Goal: Information Seeking & Learning: Check status

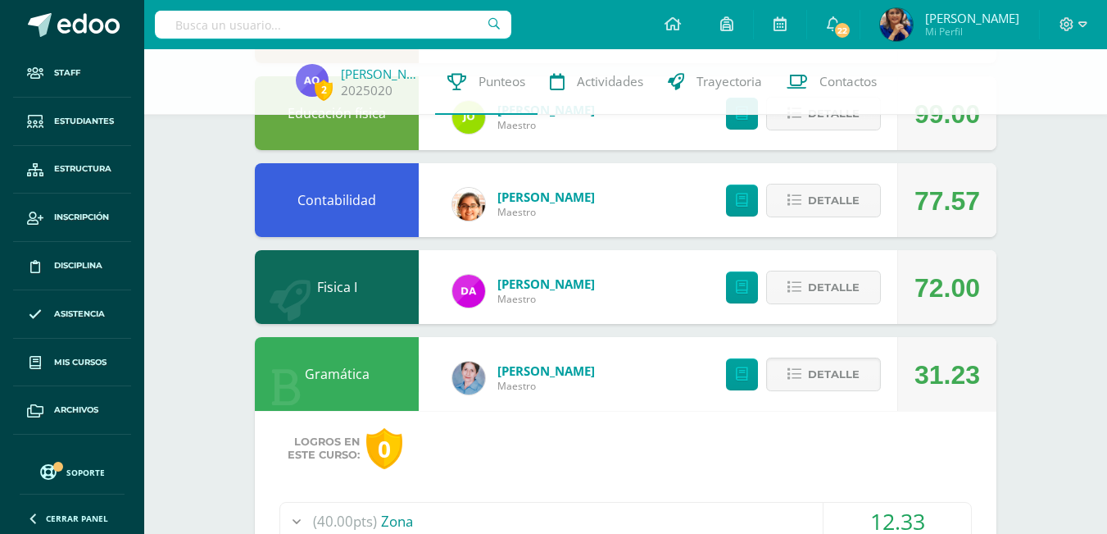
scroll to position [1892, 0]
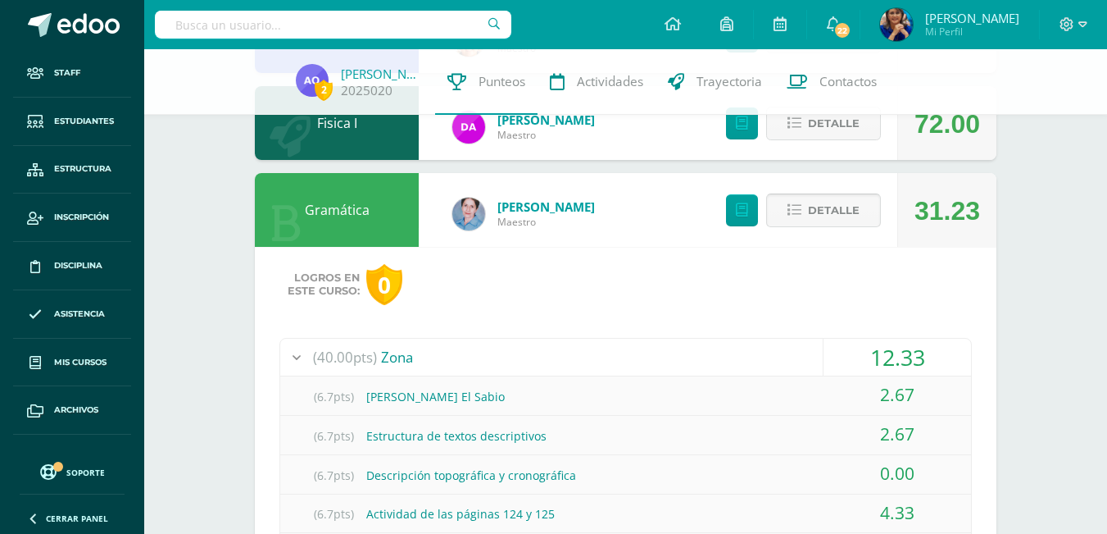
click at [798, 215] on icon at bounding box center [795, 210] width 14 height 14
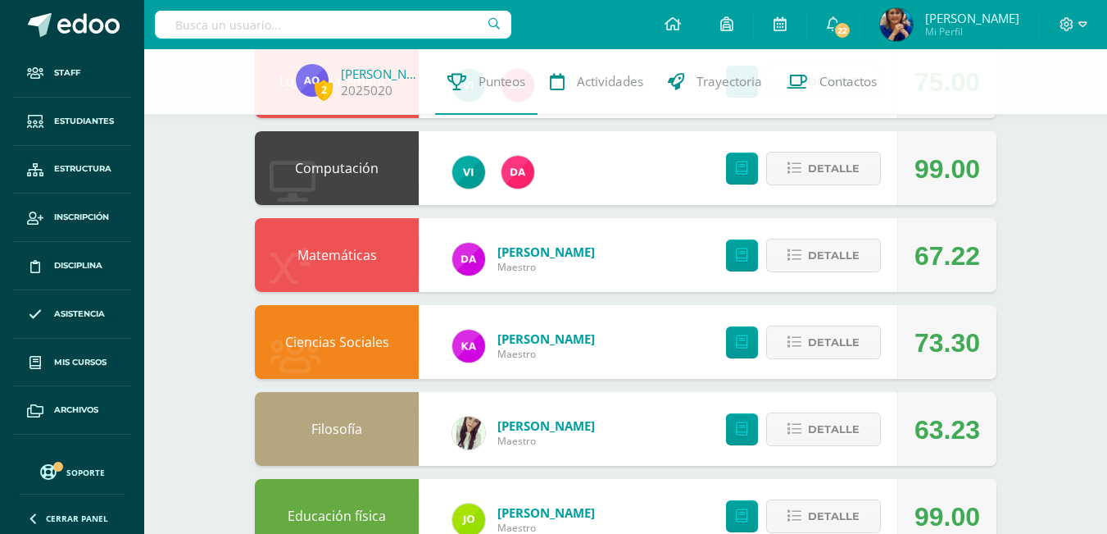
scroll to position [1330, 0]
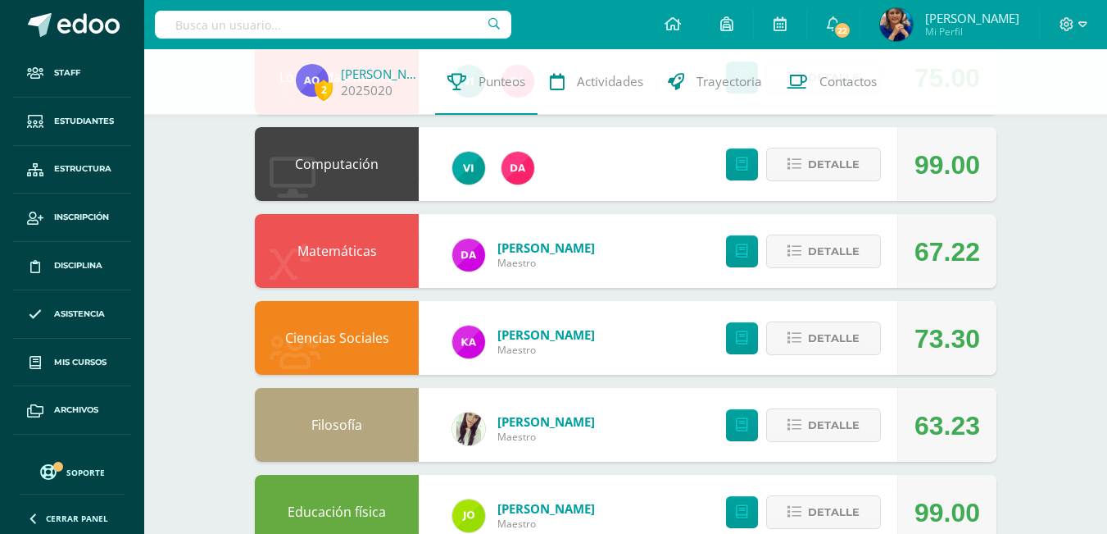
click at [337, 252] on link "Matemáticas" at bounding box center [336, 251] width 79 height 18
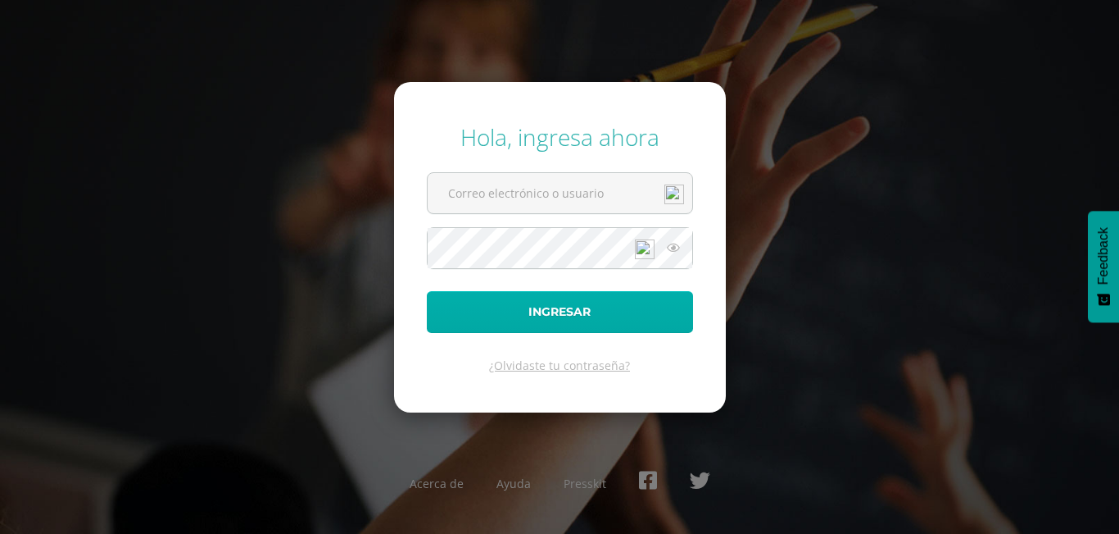
type input "[EMAIL_ADDRESS][DOMAIN_NAME]"
click at [584, 315] on button "Ingresar" at bounding box center [560, 312] width 266 height 42
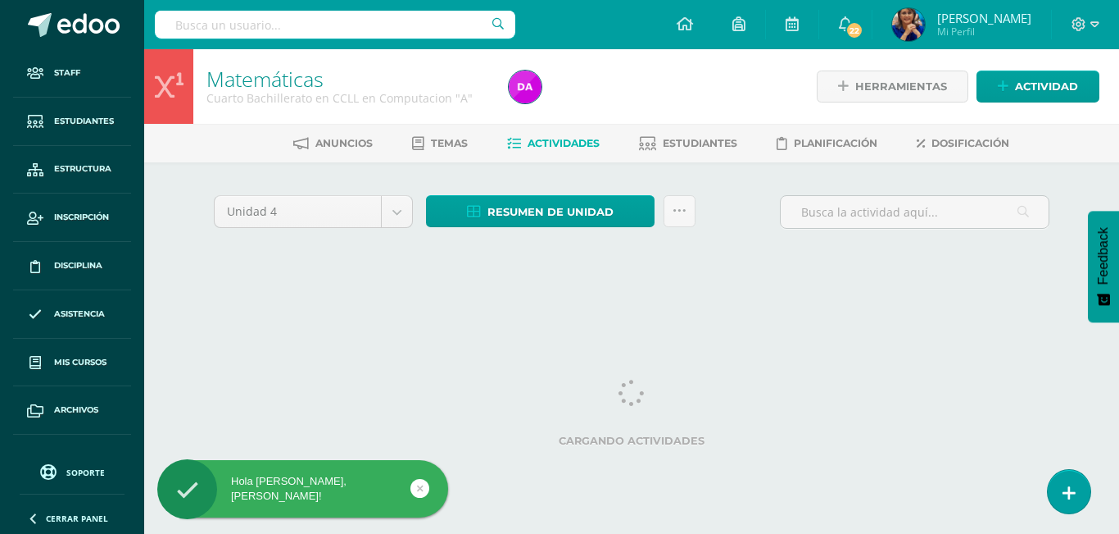
click at [202, 27] on input "text" at bounding box center [335, 25] width 361 height 28
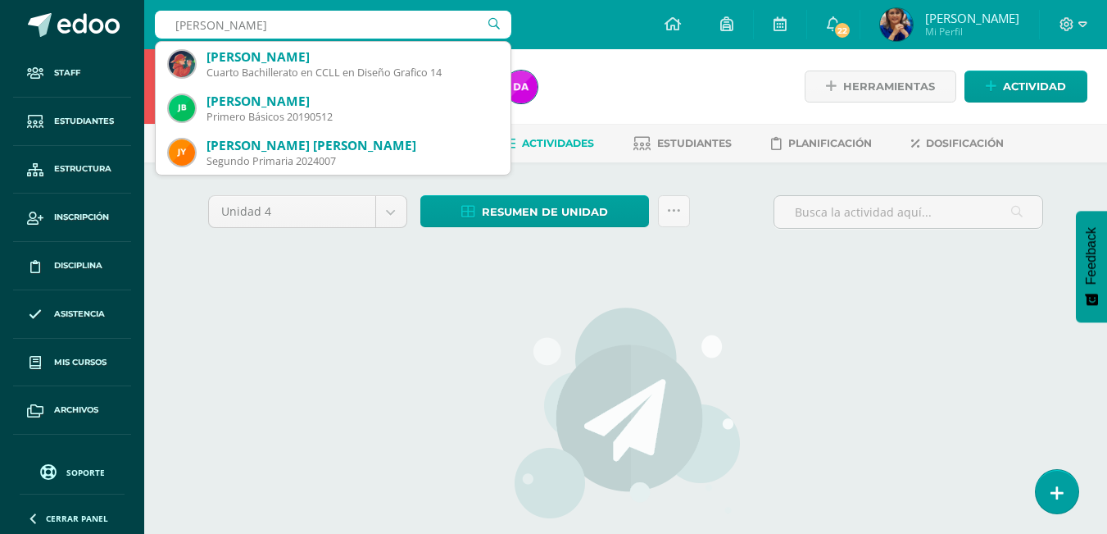
type input "Josue David Ba"
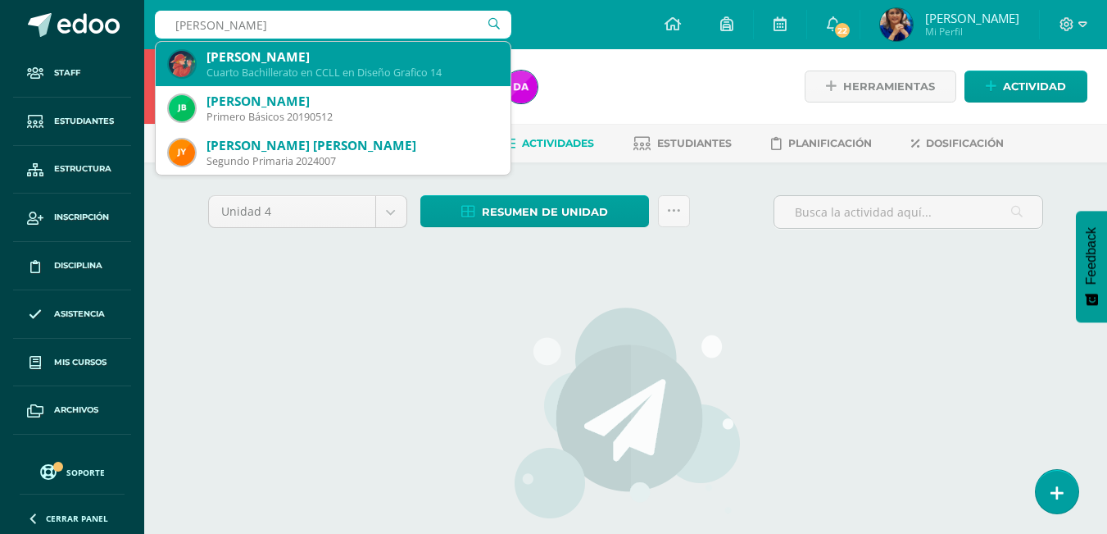
click at [321, 54] on div "Josué David Barrera González" at bounding box center [352, 56] width 291 height 17
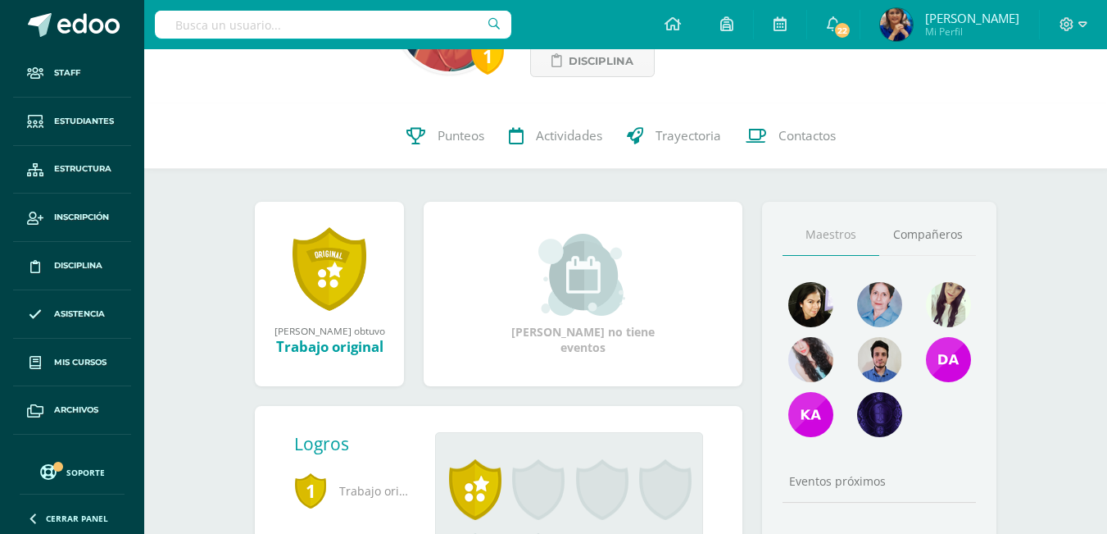
scroll to position [164, 0]
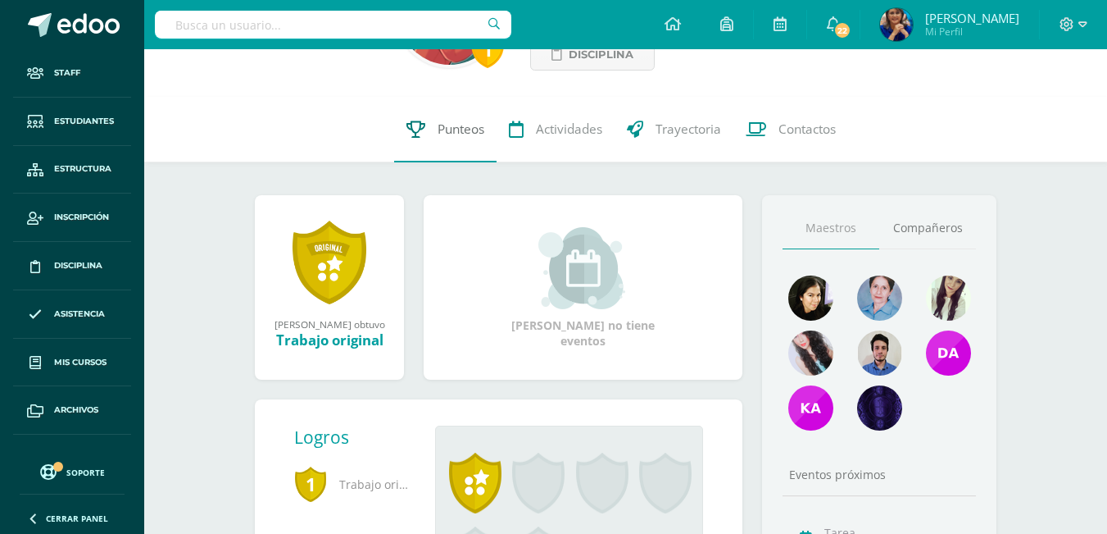
click at [462, 125] on span "Punteos" at bounding box center [461, 128] width 47 height 17
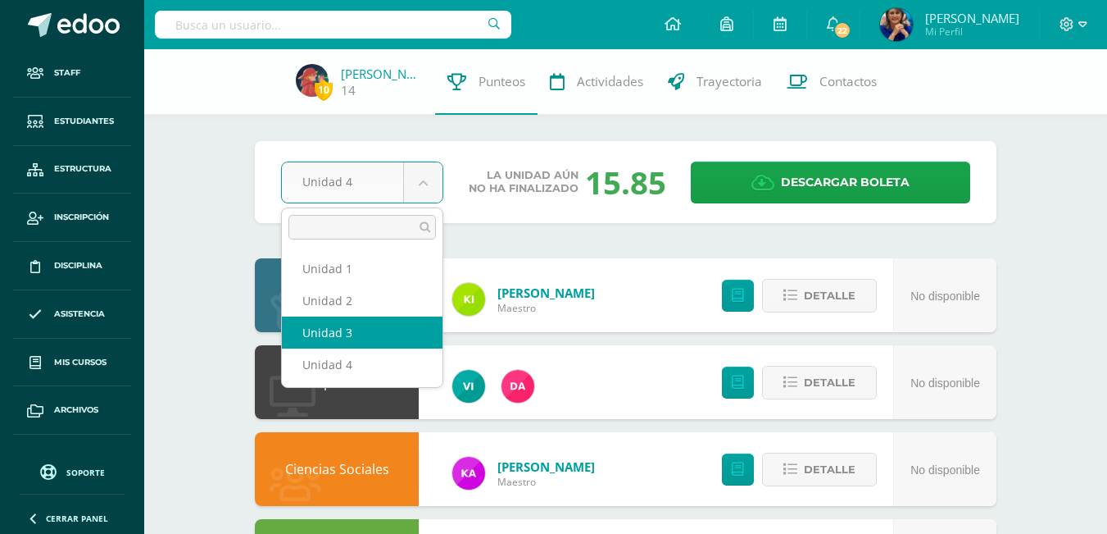
select select "Unidad 3"
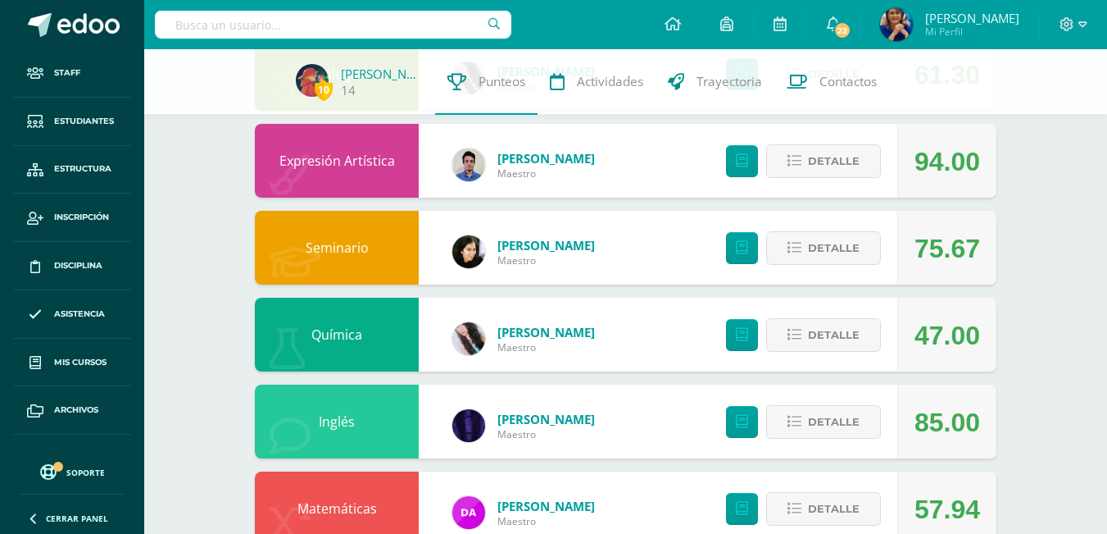
scroll to position [656, 0]
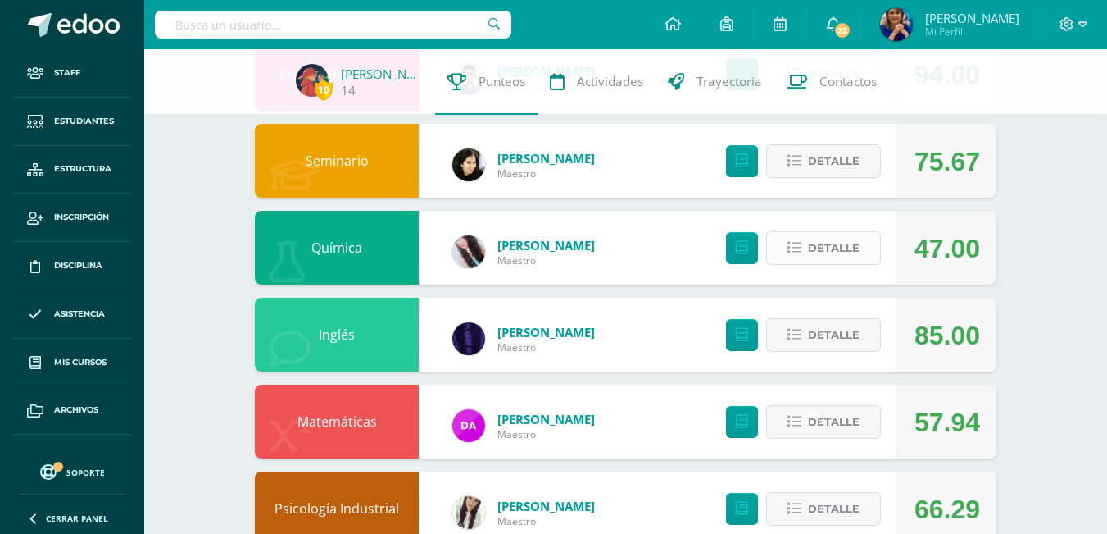
click at [830, 242] on span "Detalle" at bounding box center [834, 248] width 52 height 30
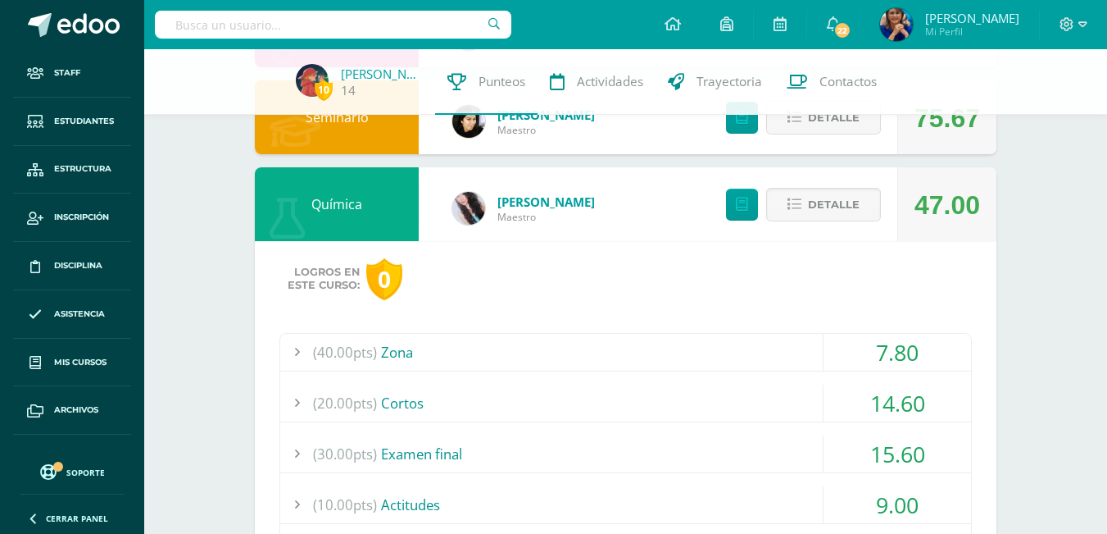
scroll to position [820, 0]
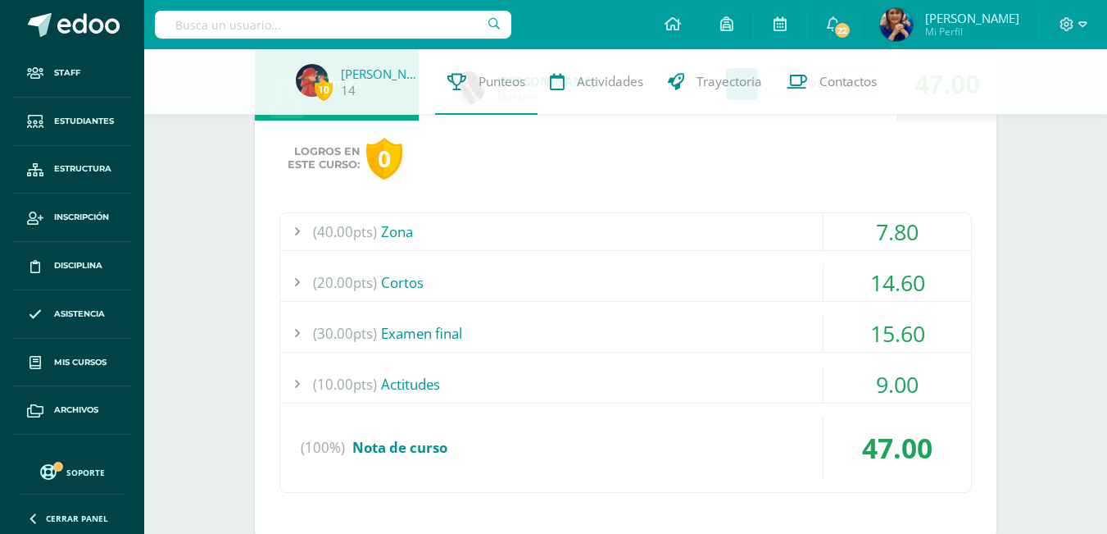
click at [432, 327] on div "(30.00pts) Examen final" at bounding box center [625, 333] width 691 height 37
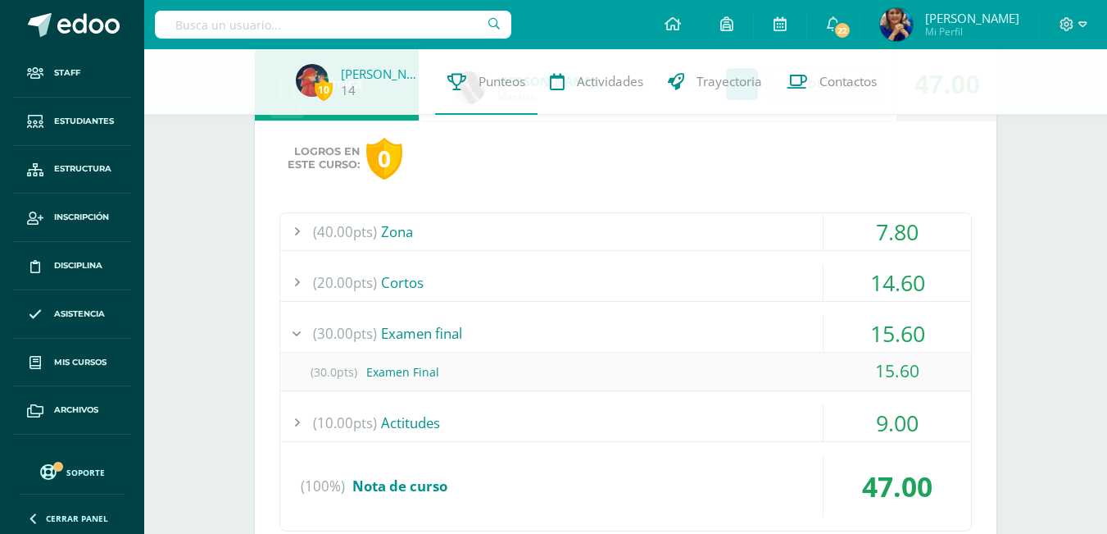
click at [395, 238] on div "(40.00pts) Zona" at bounding box center [625, 231] width 691 height 37
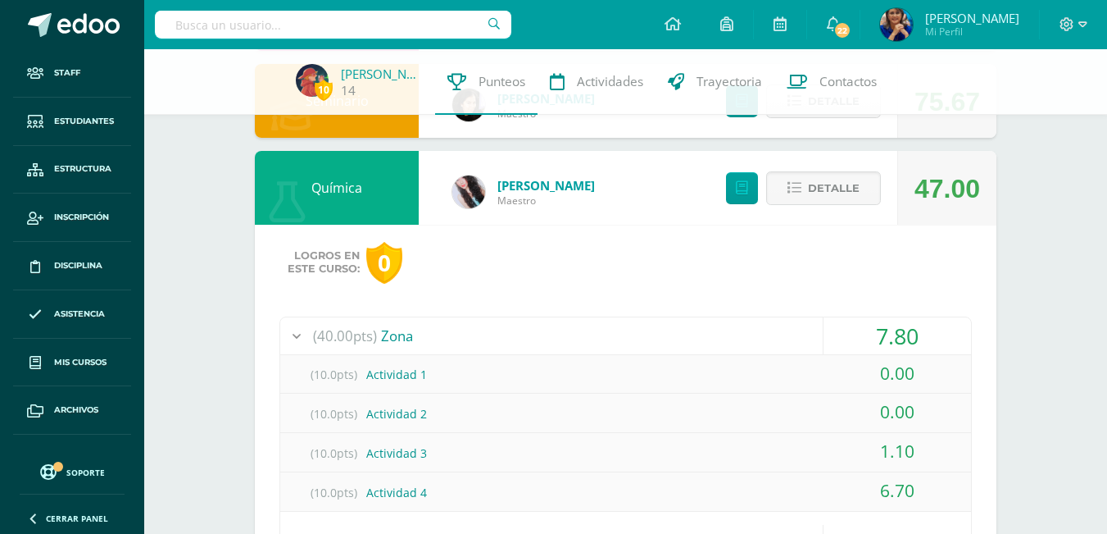
scroll to position [656, 0]
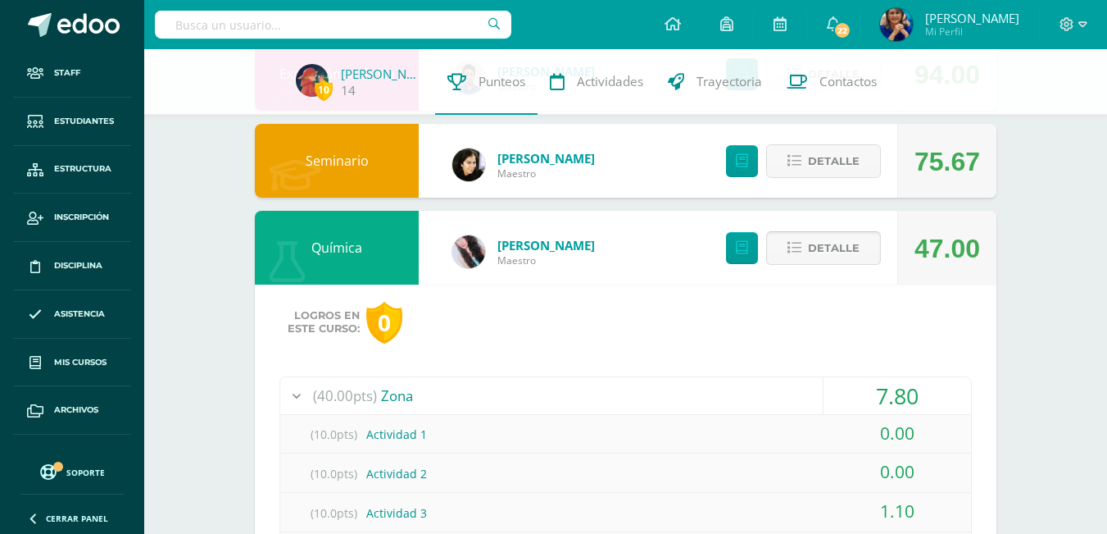
click at [840, 246] on span "Detalle" at bounding box center [834, 248] width 52 height 30
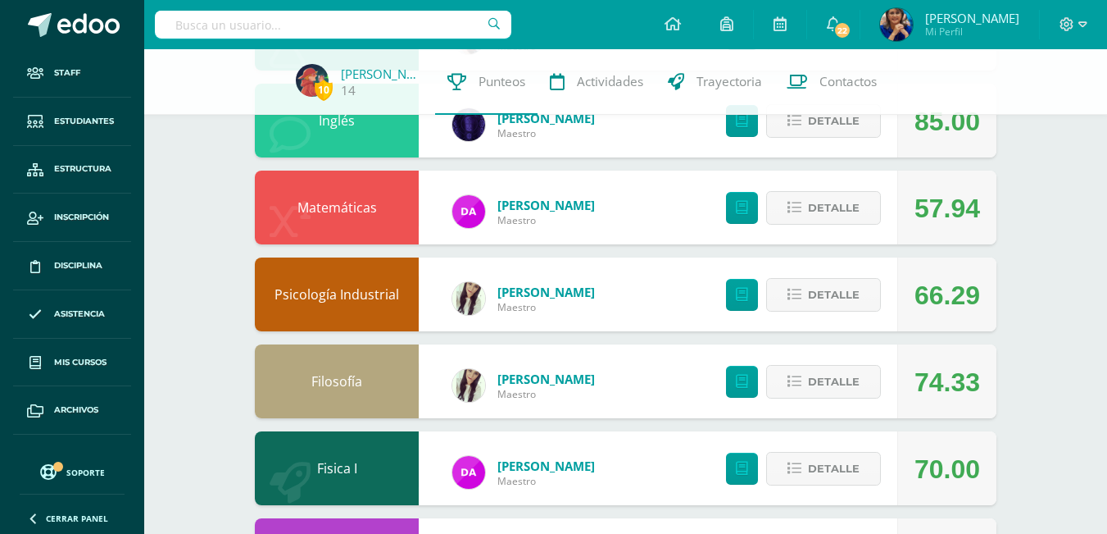
scroll to position [901, 0]
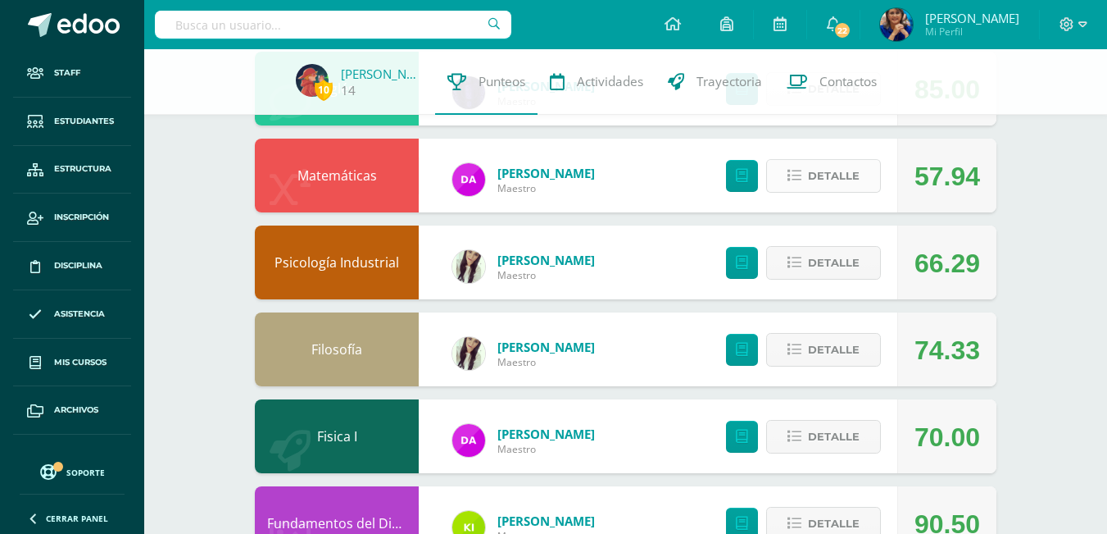
click at [797, 181] on icon at bounding box center [795, 176] width 14 height 14
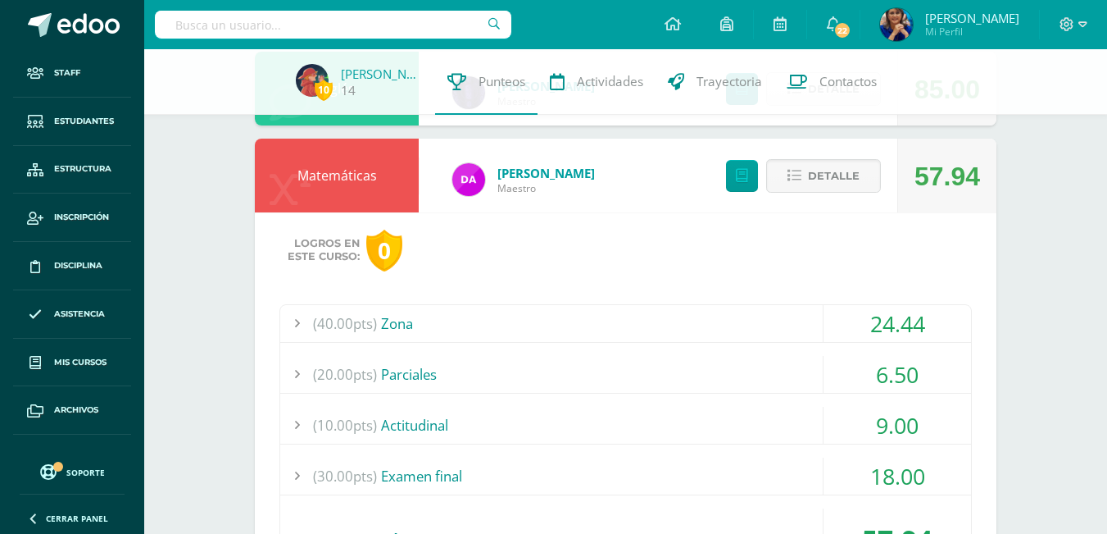
scroll to position [983, 0]
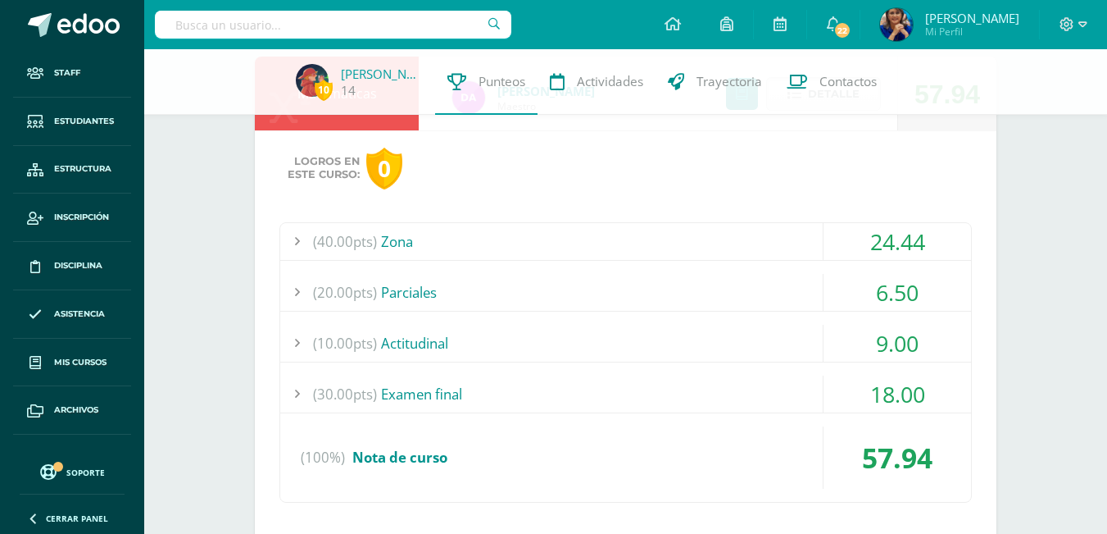
click at [418, 297] on div "(20.00pts) Parciales" at bounding box center [625, 292] width 691 height 37
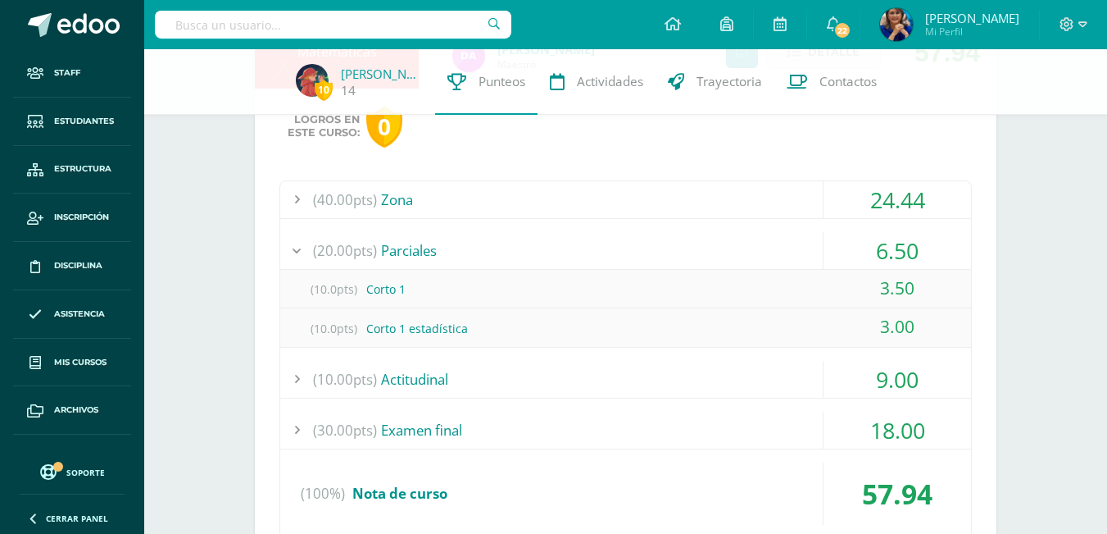
scroll to position [1065, 0]
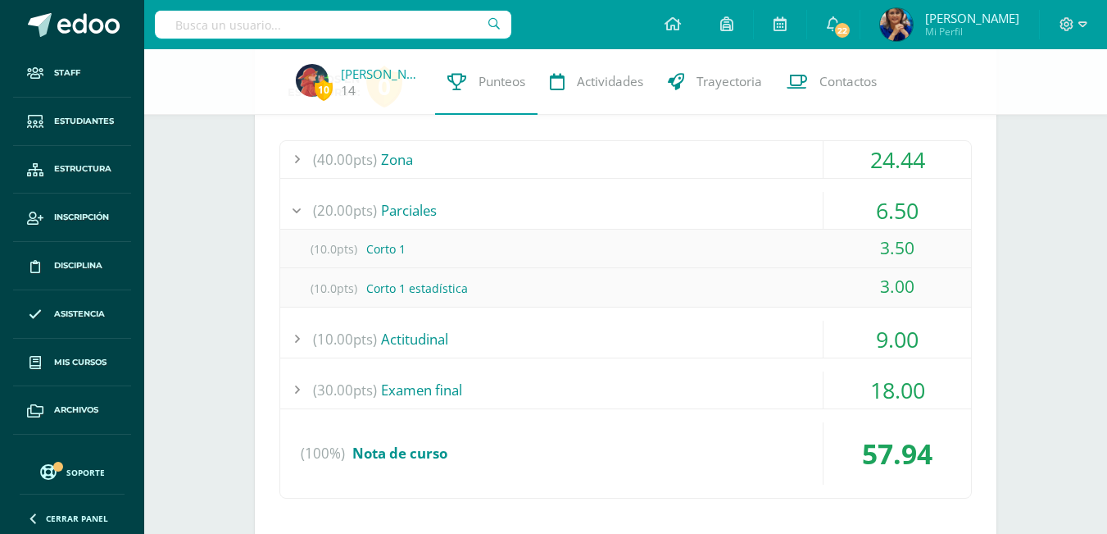
click at [436, 393] on div "(30.00pts) Examen final" at bounding box center [625, 389] width 691 height 37
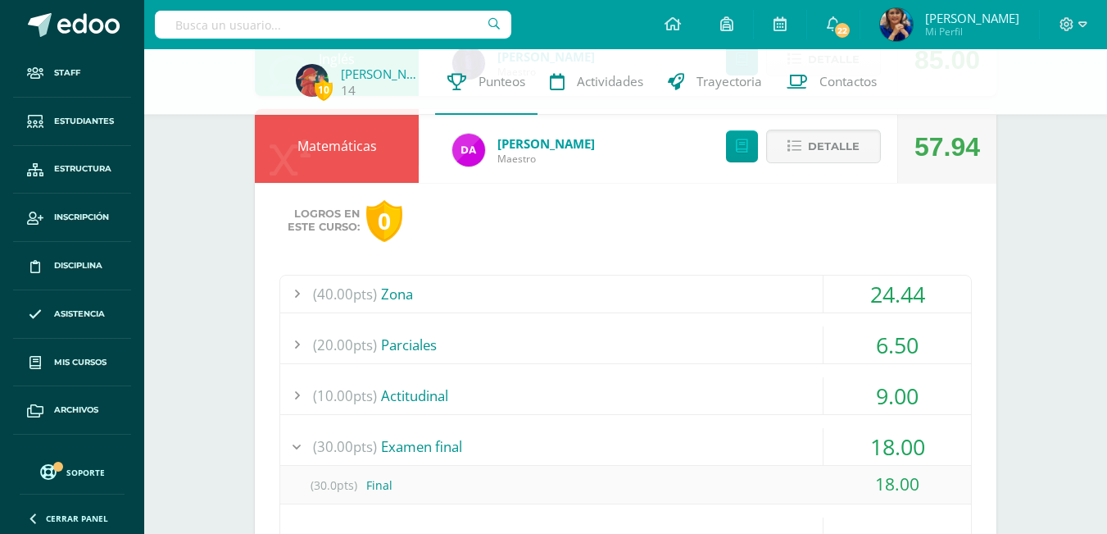
scroll to position [738, 0]
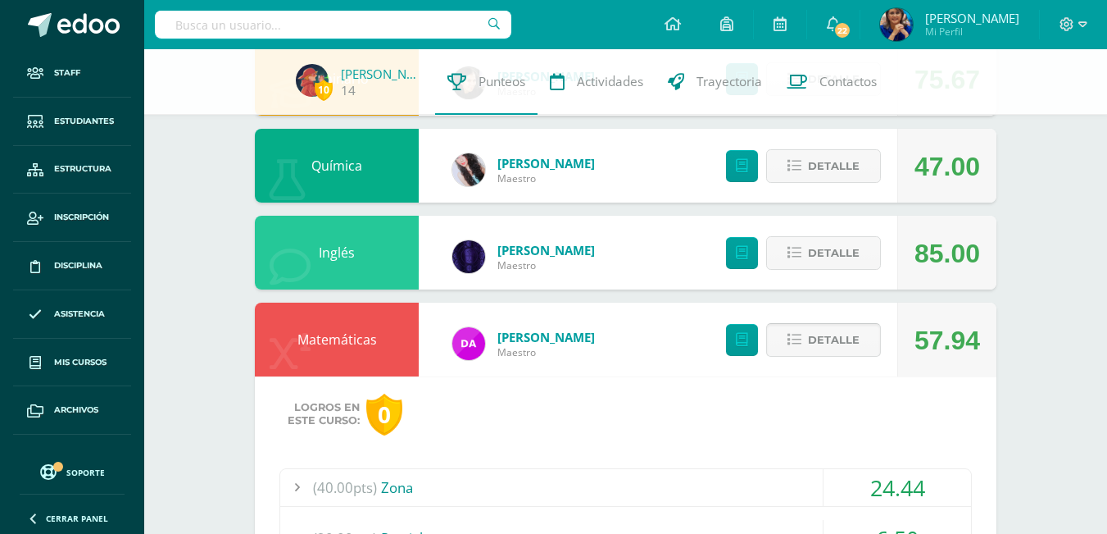
click at [796, 329] on button "Detalle" at bounding box center [823, 340] width 115 height 34
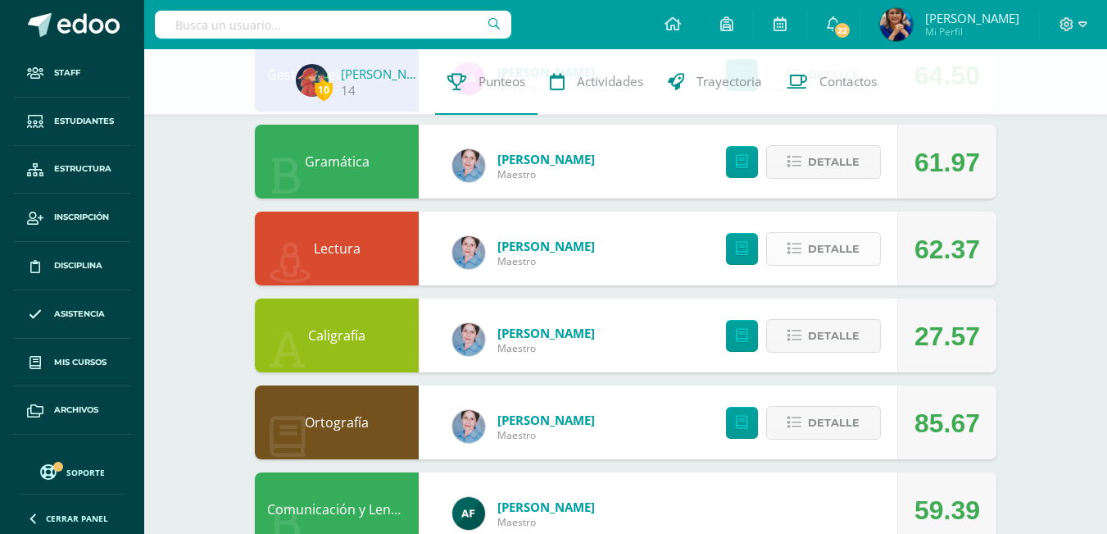
scroll to position [1639, 0]
